Goal: Information Seeking & Learning: Check status

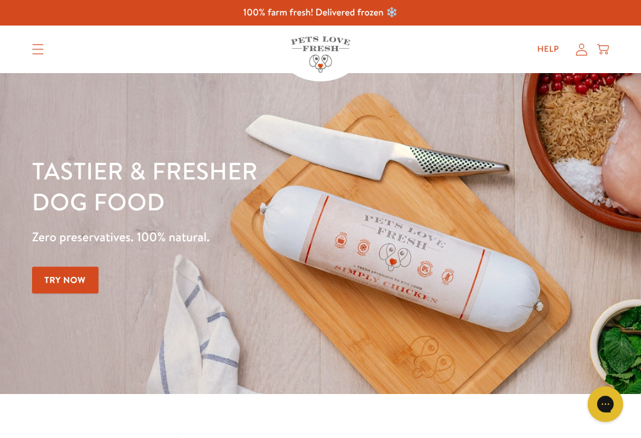
click at [612, 407] on div "Gorgias live chat" at bounding box center [606, 404] width 24 height 24
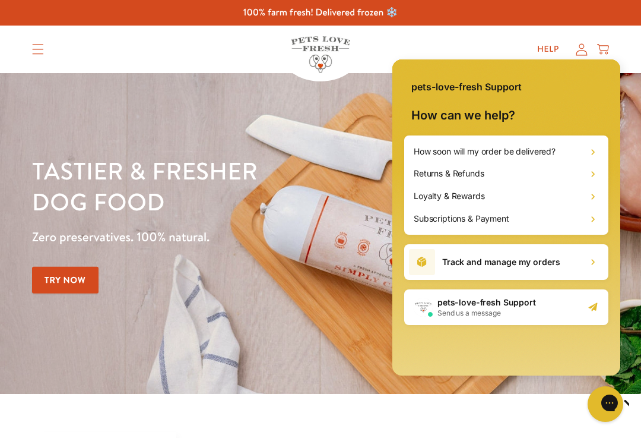
click at [211, 274] on div "Tastier & fresher dog food Zero preservatives. 100% natural. Try Now" at bounding box center [224, 233] width 385 height 157
click at [552, 40] on link "Help" at bounding box center [548, 49] width 41 height 24
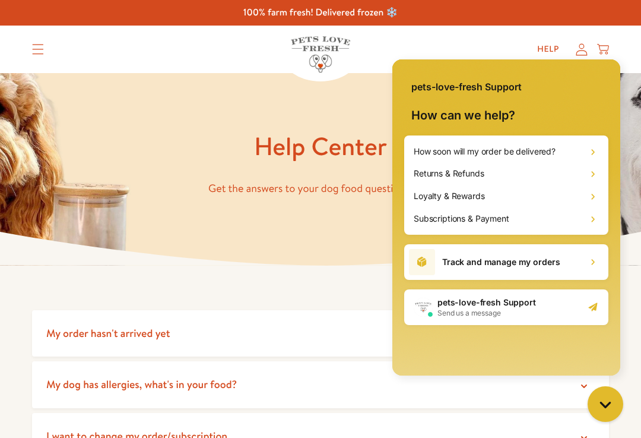
click at [59, 343] on summary "My order hasn't arrived yet" at bounding box center [320, 333] width 577 height 47
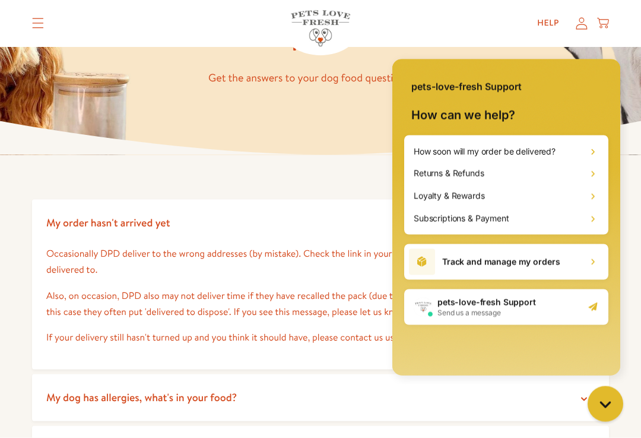
scroll to position [111, 0]
click at [605, 403] on icon "Gorgias live chat" at bounding box center [605, 403] width 11 height 11
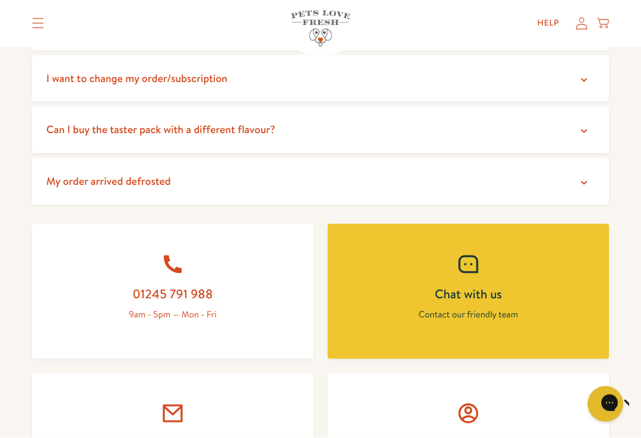
scroll to position [482, 0]
click at [387, 292] on h2 "Chat with us" at bounding box center [468, 293] width 225 height 16
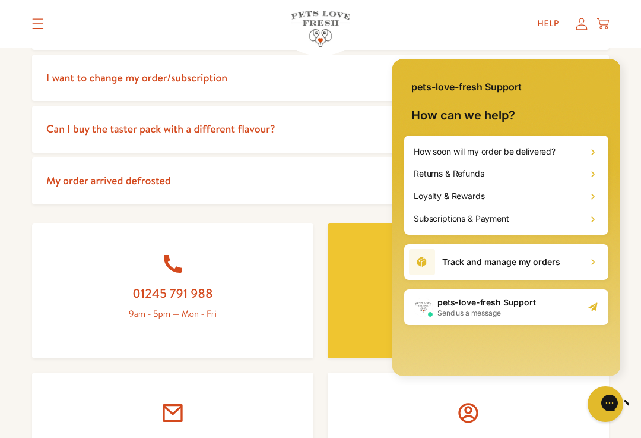
click at [447, 252] on div "Track and manage my orders" at bounding box center [506, 262] width 204 height 36
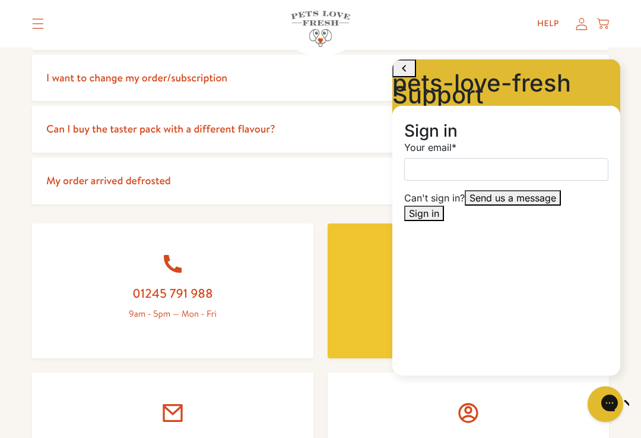
click at [330, 361] on div "01245 791 988 9am - 5pm — Mon - Fri Chat with us Contact our friendly team Emai…" at bounding box center [320, 365] width 577 height 285
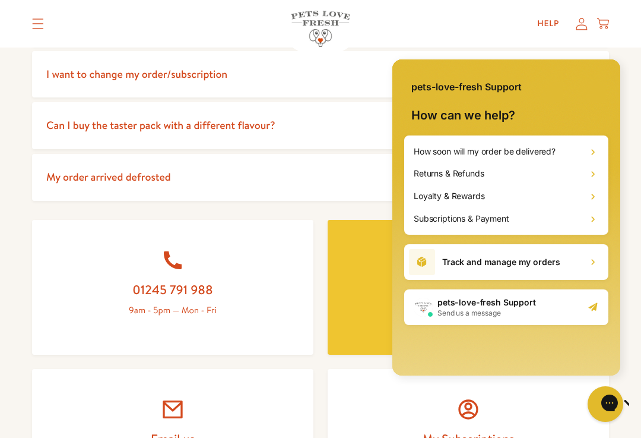
scroll to position [485, 0]
